Goal: Task Accomplishment & Management: Use online tool/utility

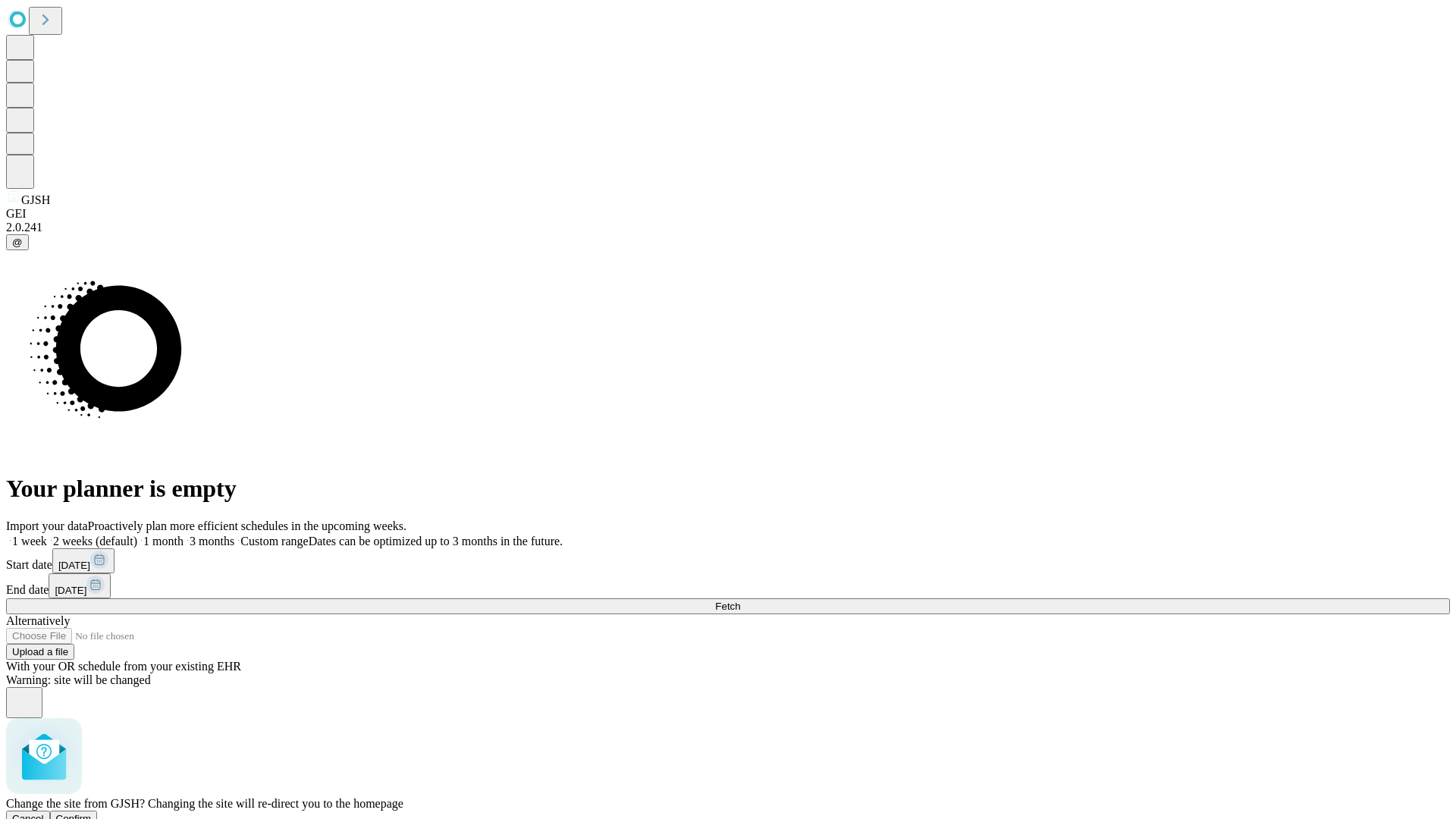
click at [92, 813] on span "Confirm" at bounding box center [74, 819] width 36 height 11
click at [137, 535] on label "2 weeks (default)" at bounding box center [92, 542] width 90 height 13
click at [740, 601] on span "Fetch" at bounding box center [728, 607] width 25 height 11
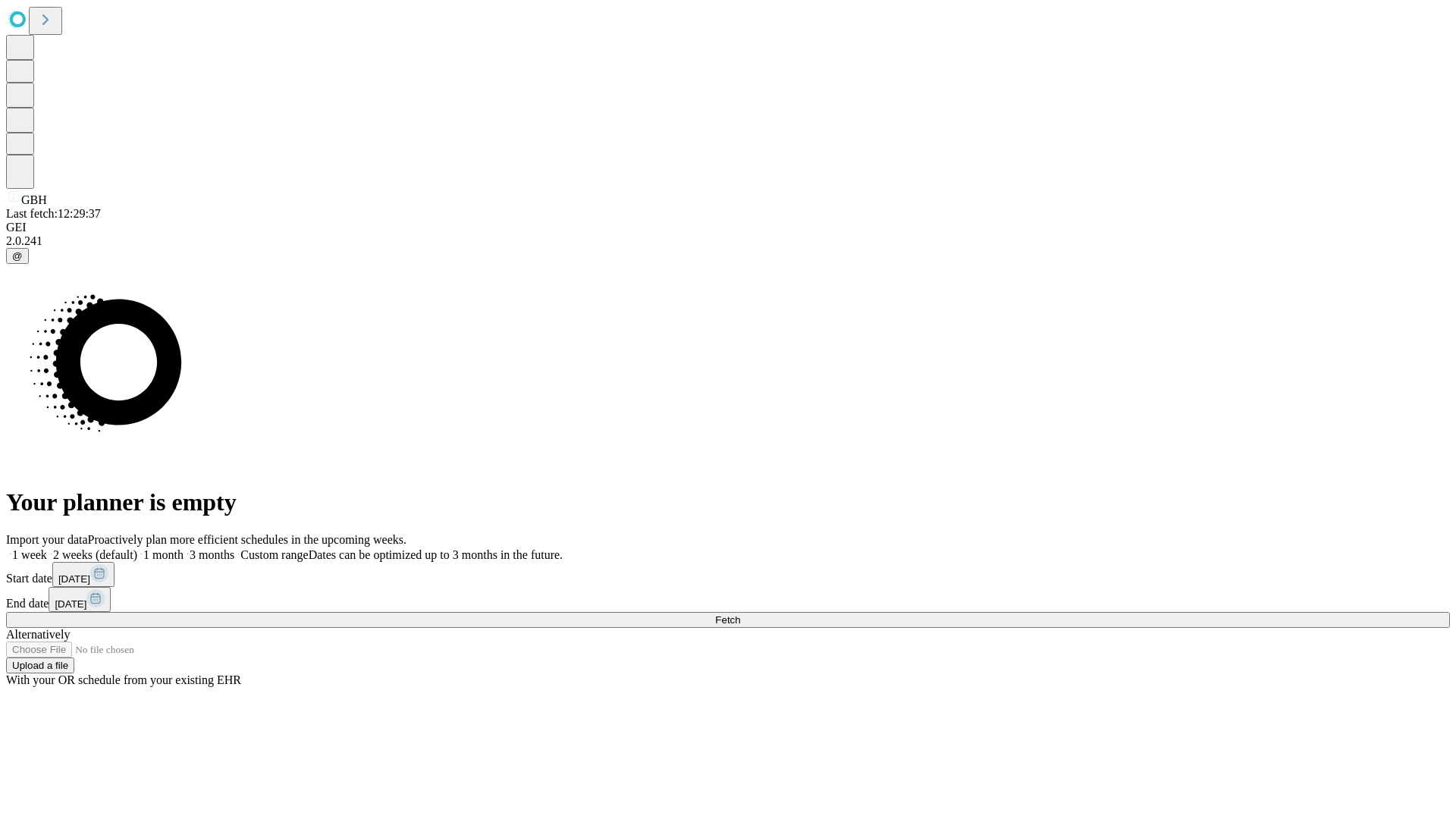
click at [137, 549] on label "2 weeks (default)" at bounding box center [92, 555] width 90 height 13
click at [740, 614] on span "Fetch" at bounding box center [728, 620] width 25 height 11
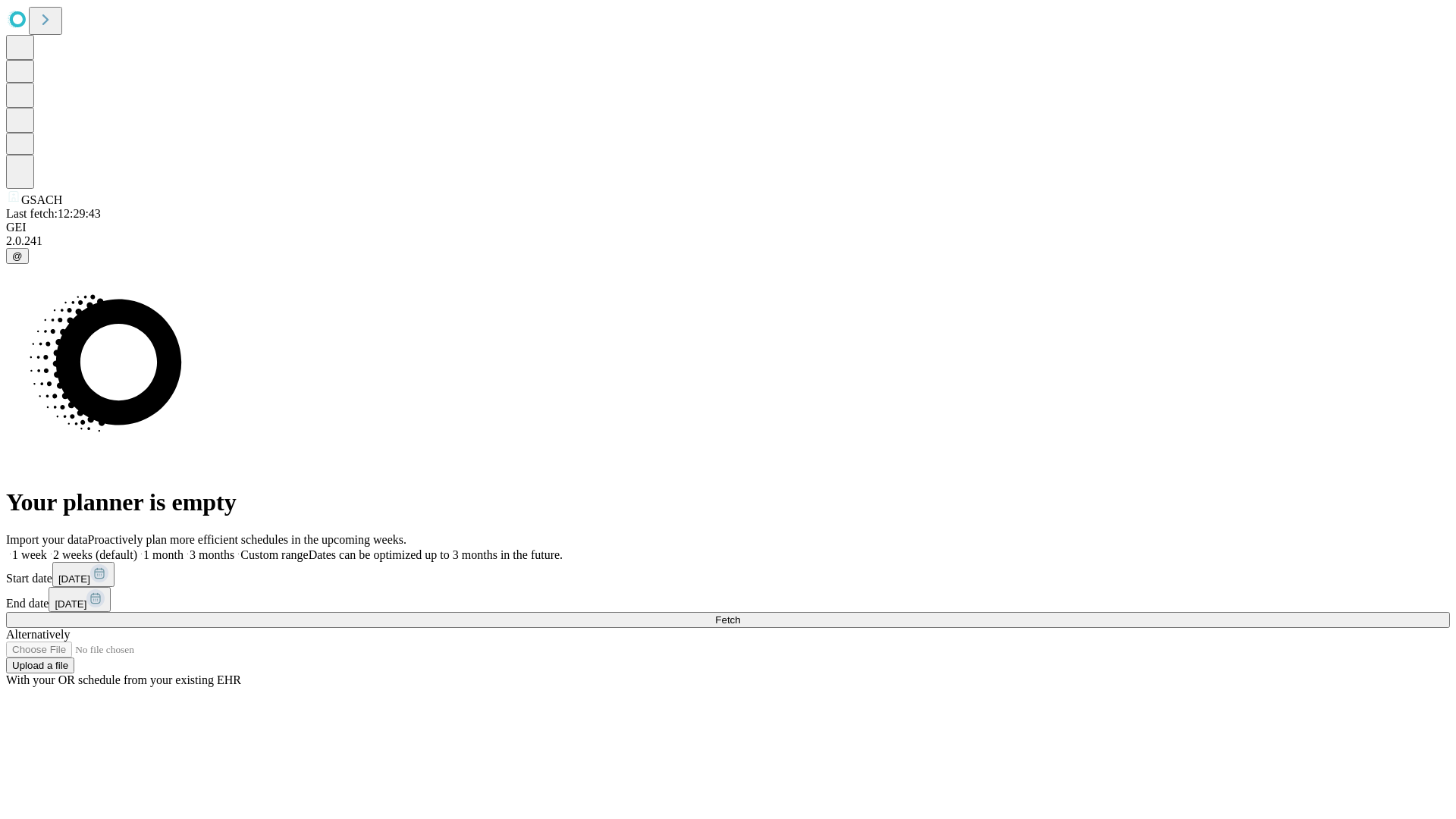
click at [137, 549] on label "2 weeks (default)" at bounding box center [92, 555] width 90 height 13
click at [740, 614] on span "Fetch" at bounding box center [728, 620] width 25 height 11
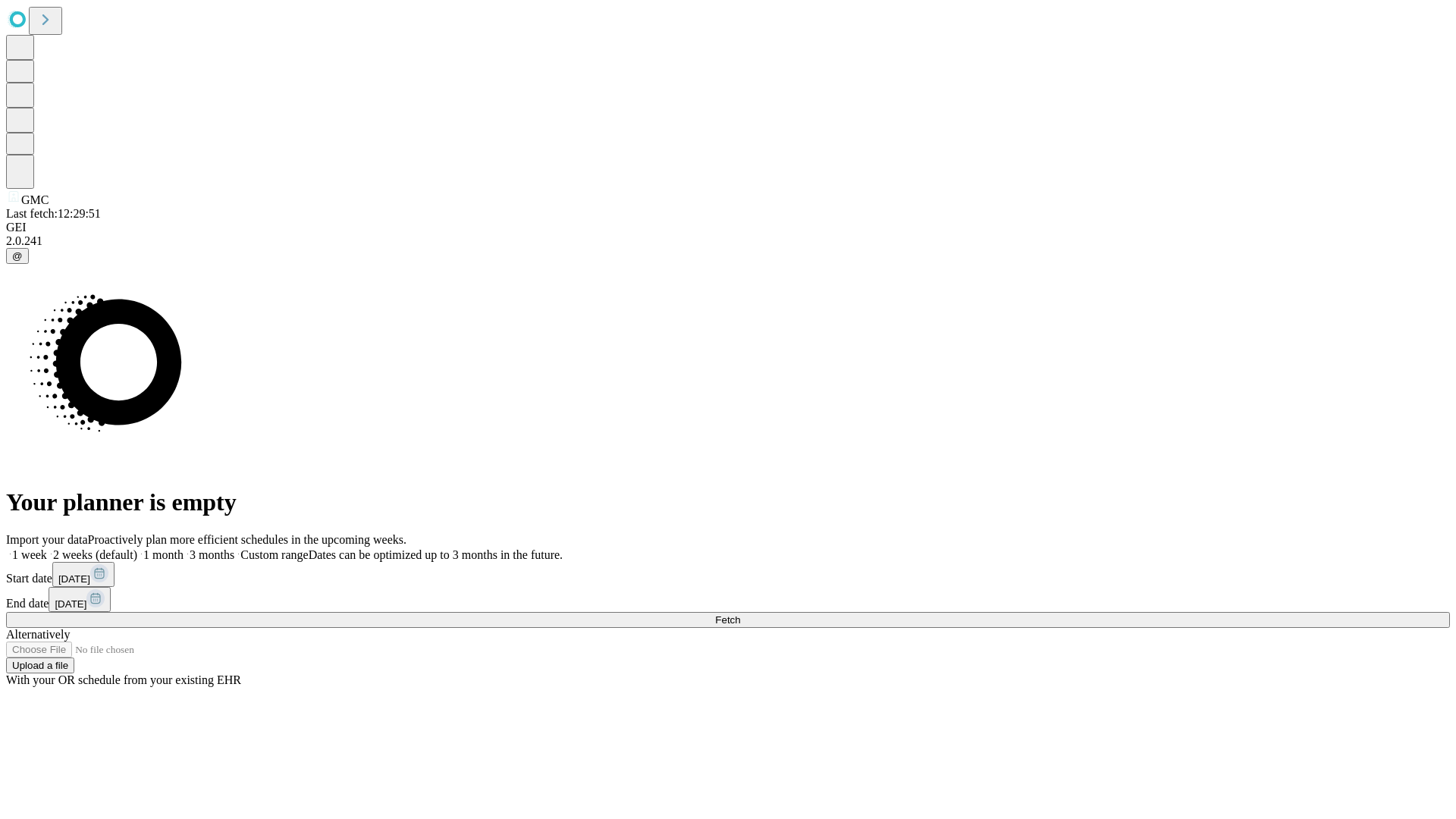
click at [137, 549] on label "2 weeks (default)" at bounding box center [92, 555] width 90 height 13
click at [740, 614] on span "Fetch" at bounding box center [728, 620] width 25 height 11
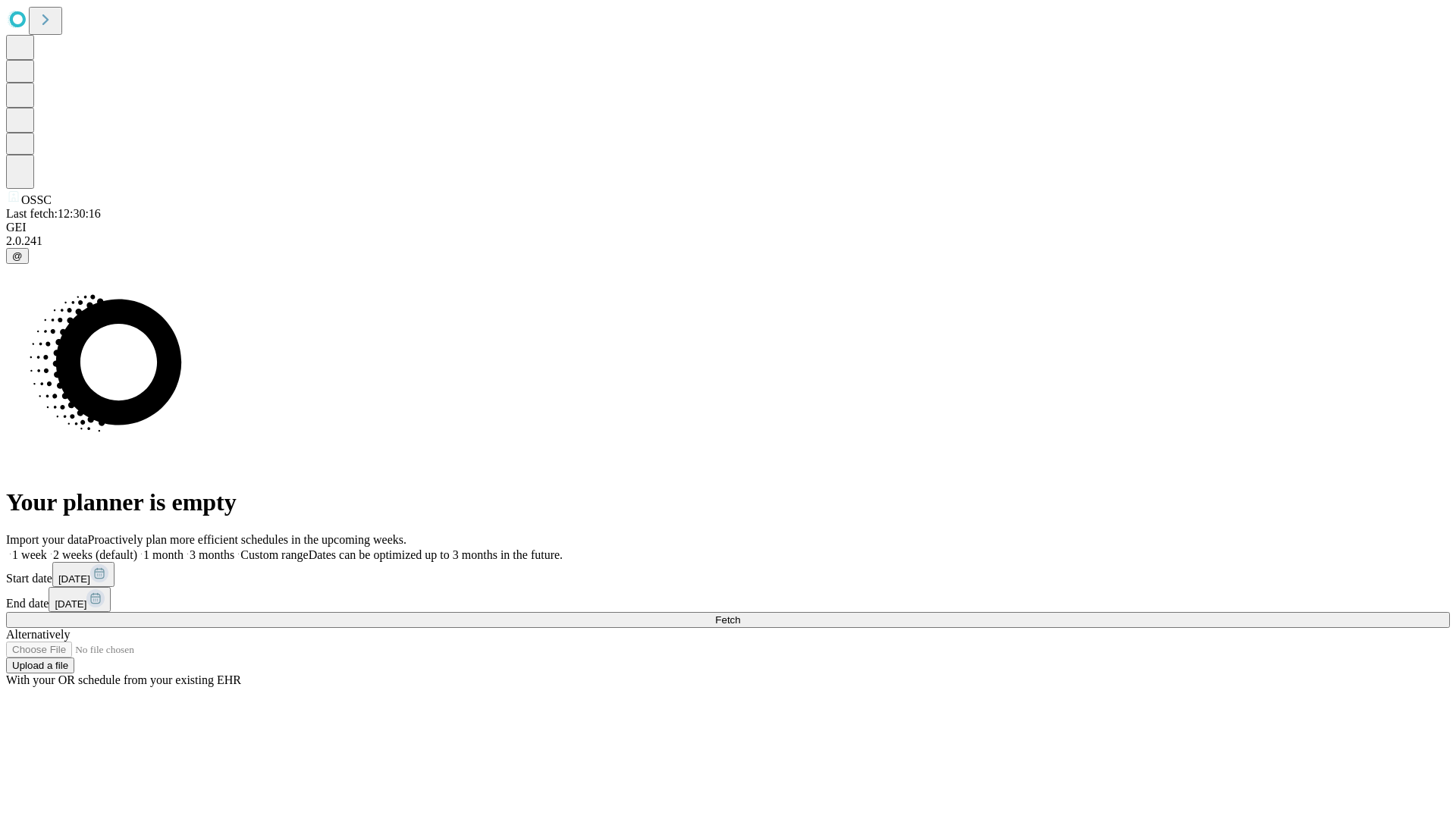
click at [740, 614] on span "Fetch" at bounding box center [728, 620] width 25 height 11
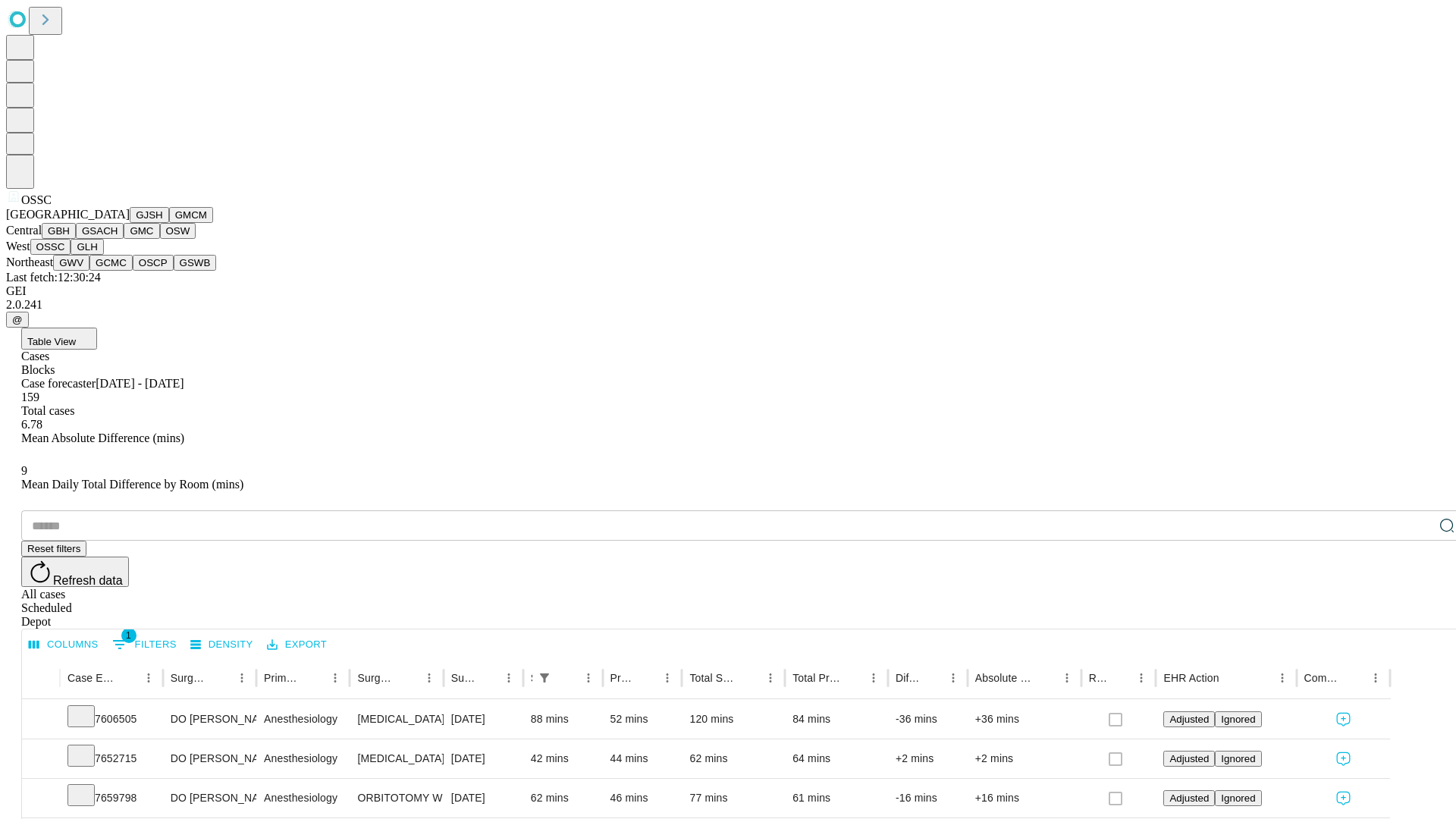
click at [103, 255] on button "GLH" at bounding box center [86, 247] width 32 height 16
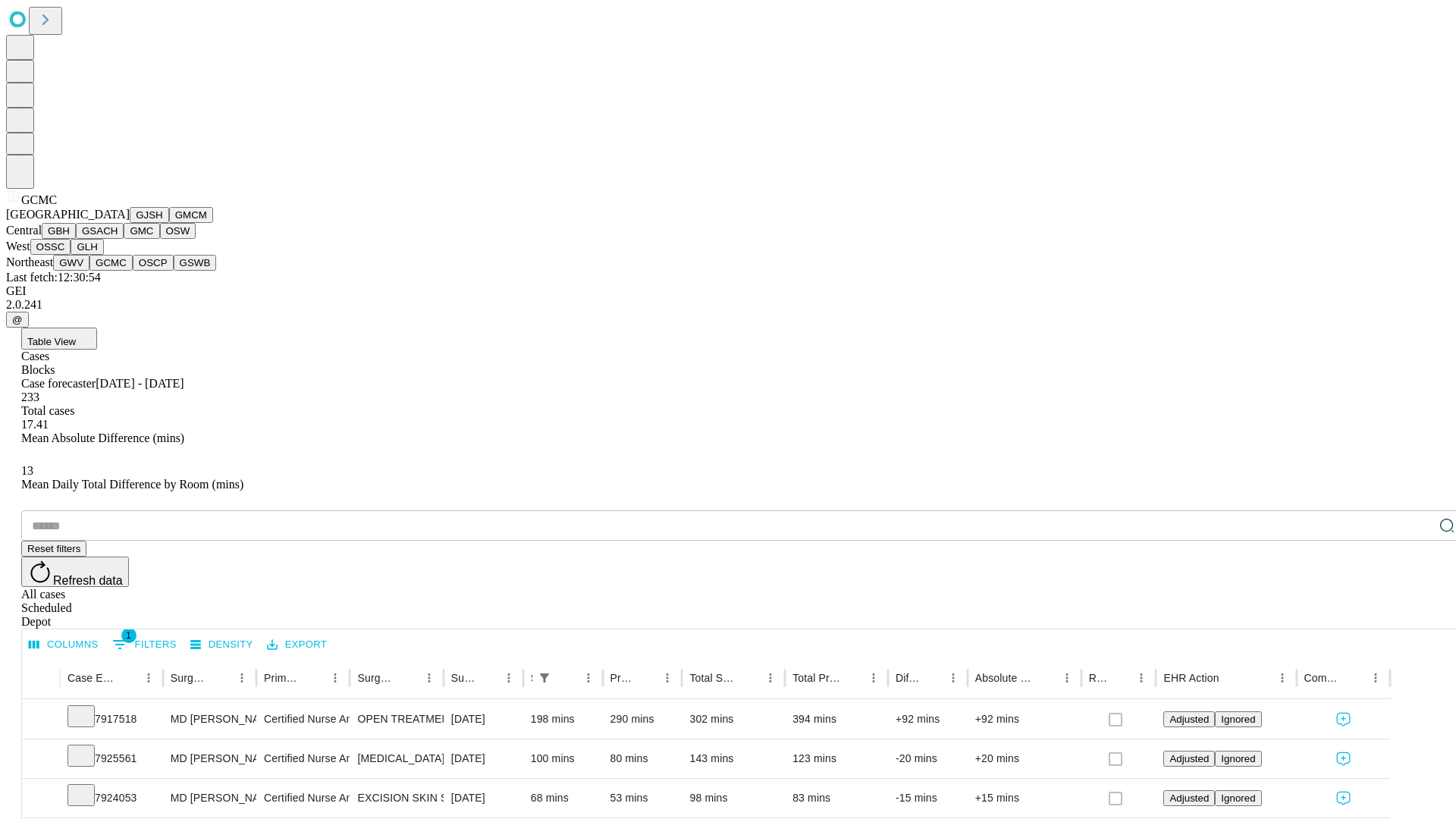
click at [132, 271] on button "OSCP" at bounding box center [153, 262] width 41 height 16
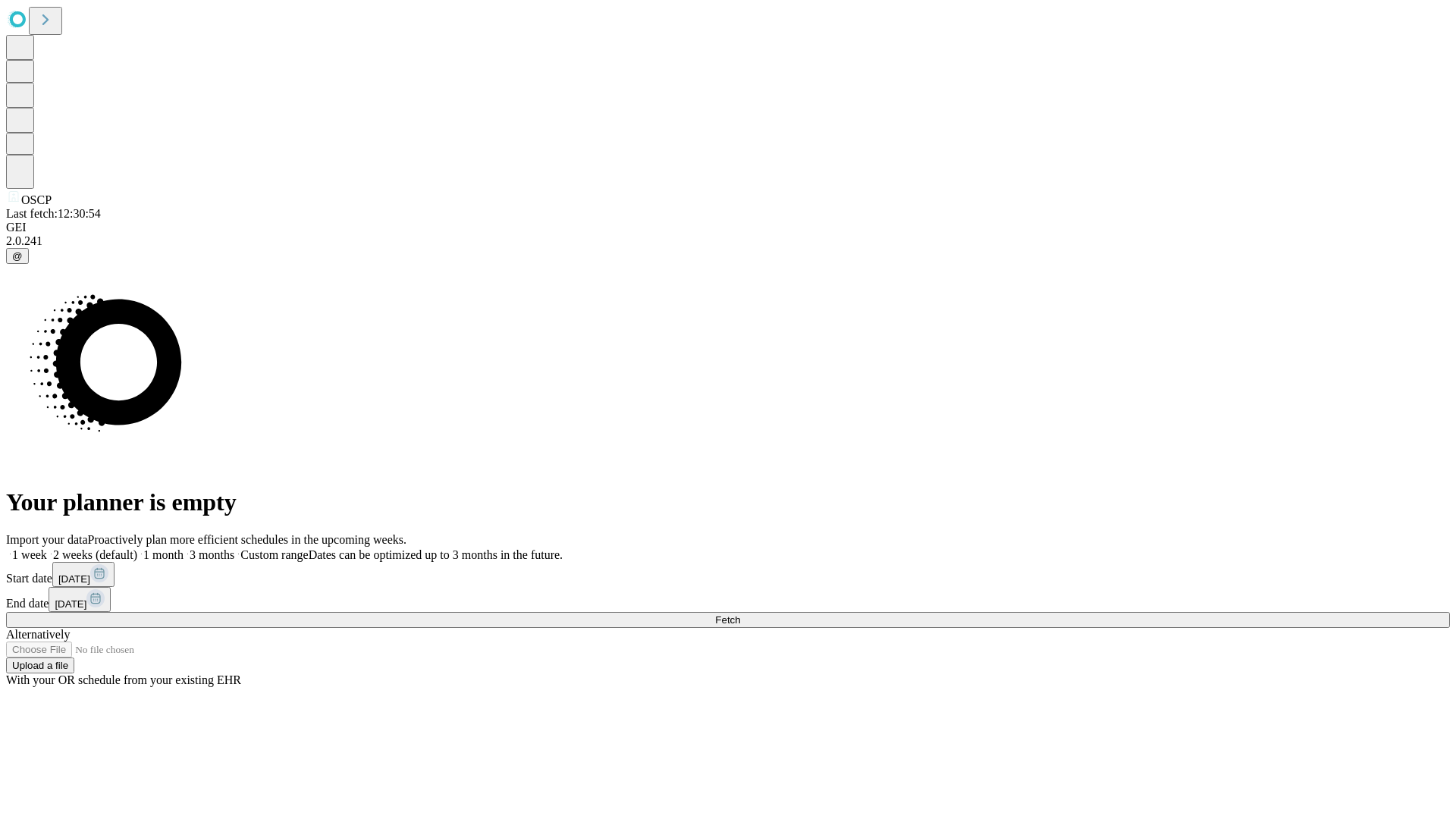
click at [137, 549] on label "2 weeks (default)" at bounding box center [92, 555] width 90 height 13
click at [740, 614] on span "Fetch" at bounding box center [728, 620] width 25 height 11
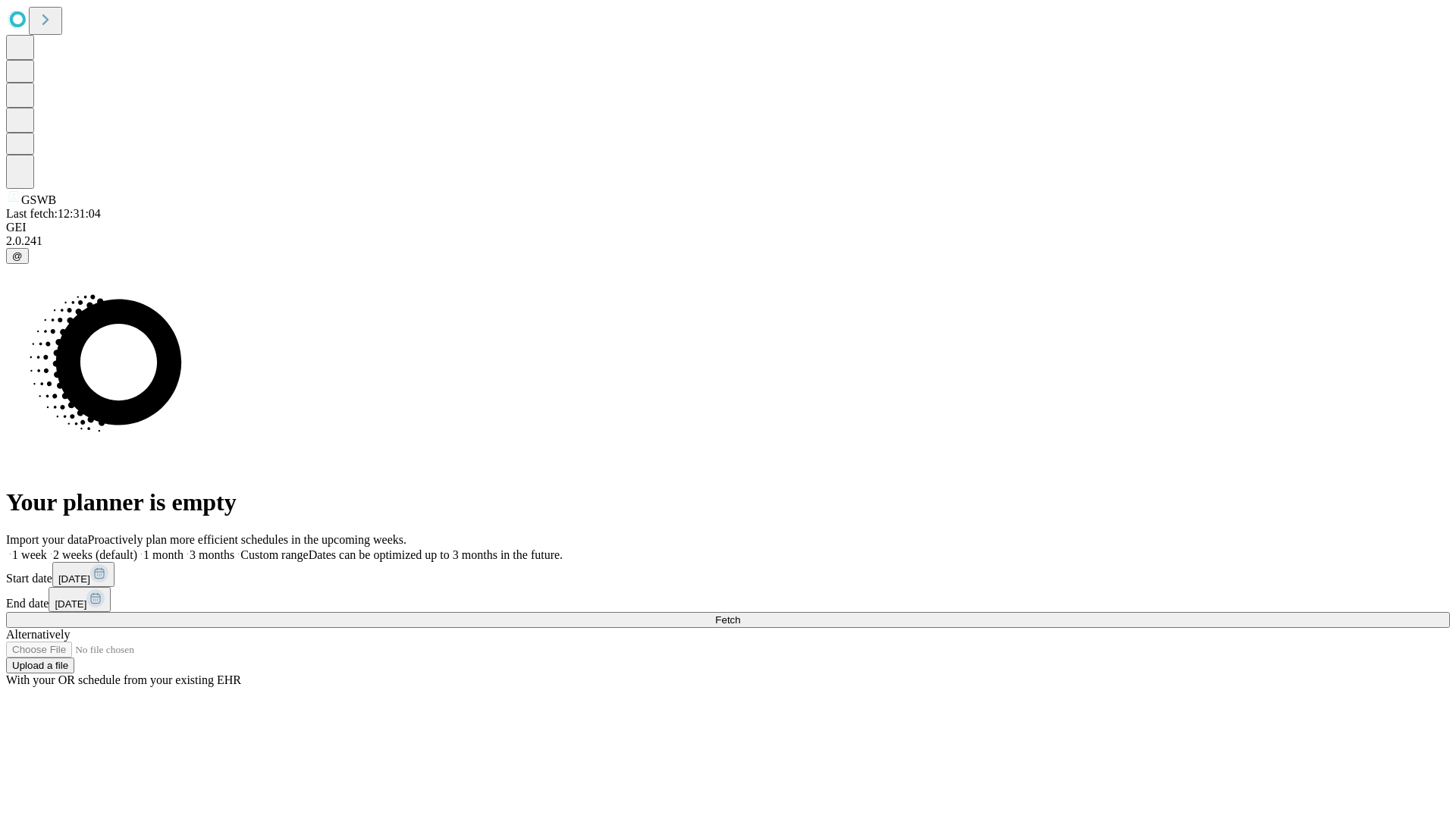
click at [137, 549] on label "2 weeks (default)" at bounding box center [92, 555] width 90 height 13
click at [740, 614] on span "Fetch" at bounding box center [728, 620] width 25 height 11
